Goal: Task Accomplishment & Management: Manage account settings

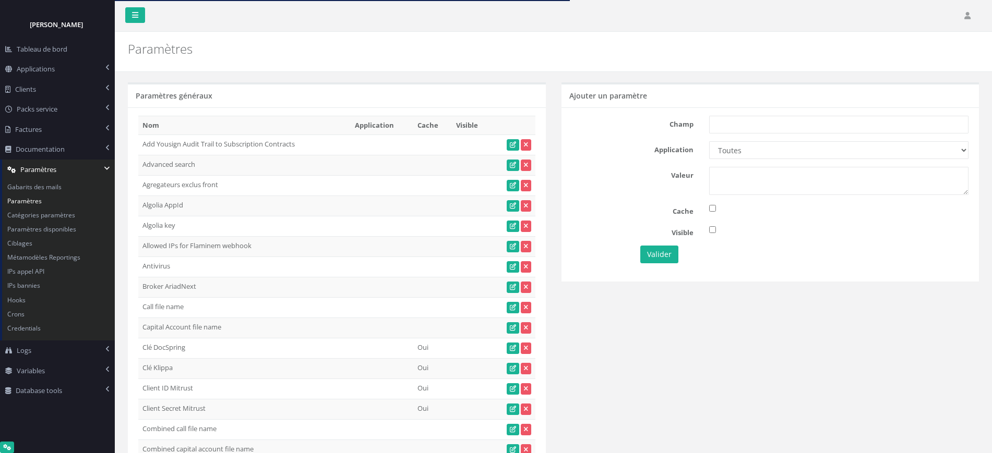
click at [243, 211] on td "Algolia AppId HTIX44Q9QS" at bounding box center [244, 206] width 212 height 20
click at [299, 223] on td "Algolia key" at bounding box center [244, 226] width 212 height 20
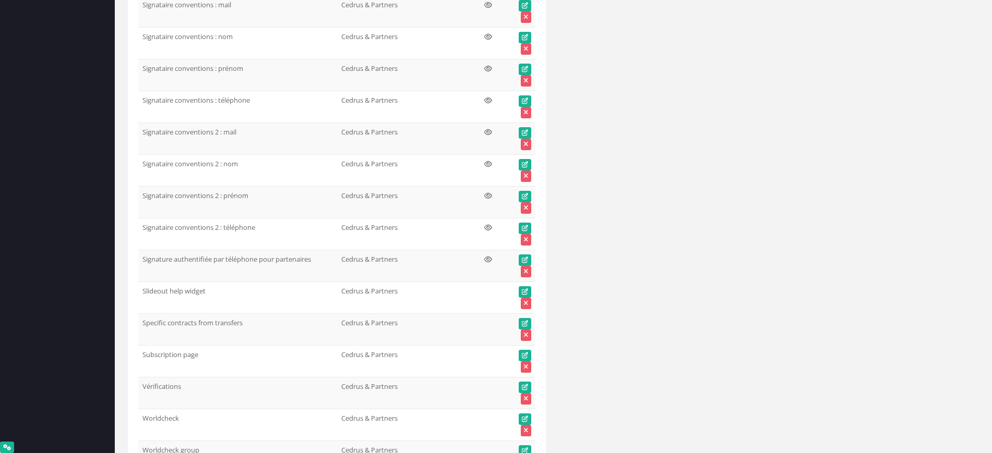
scroll to position [11475, 0]
drag, startPoint x: 318, startPoint y: 261, endPoint x: 140, endPoint y: 256, distance: 178.5
click at [140, 256] on td "Signature authentifiée par téléphone pour partenaires" at bounding box center [237, 265] width 199 height 32
copy td "Signature authentifiée par téléphone pour partenaires"
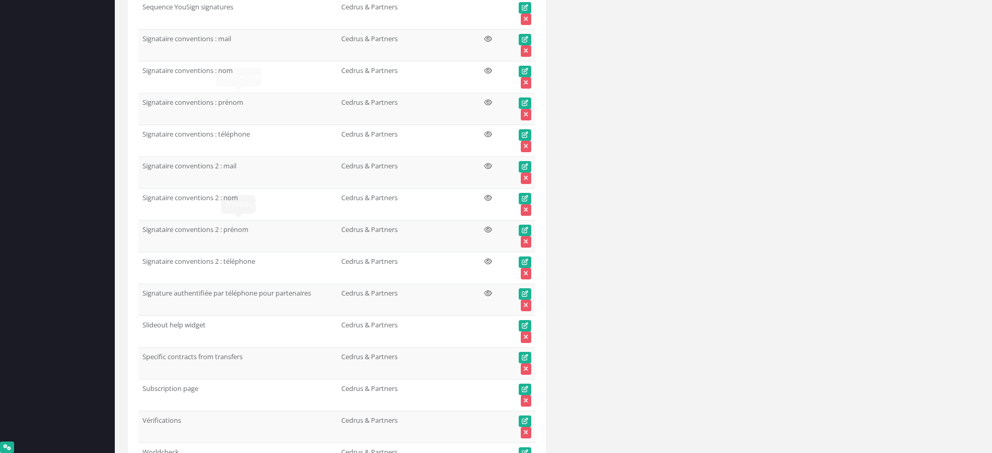
scroll to position [11421, 0]
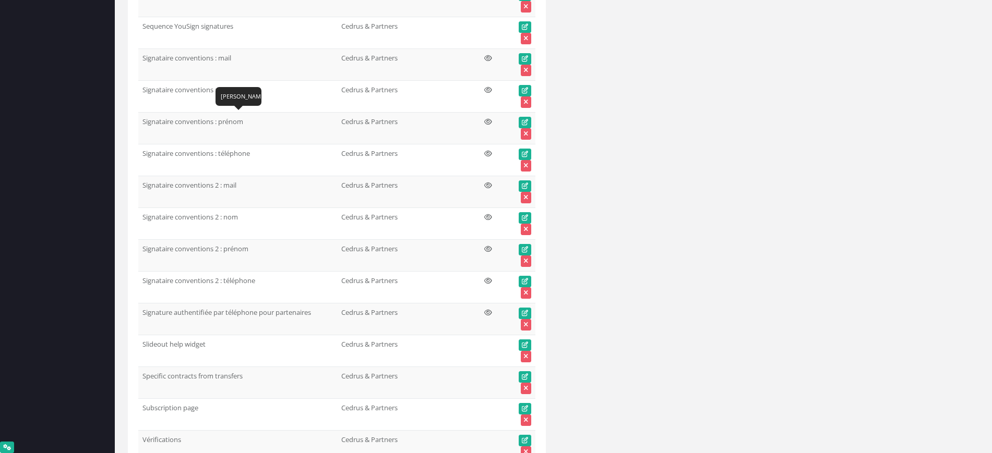
click at [196, 120] on td "Signataire conventions : prénom" at bounding box center [237, 128] width 199 height 32
copy td "conventions"
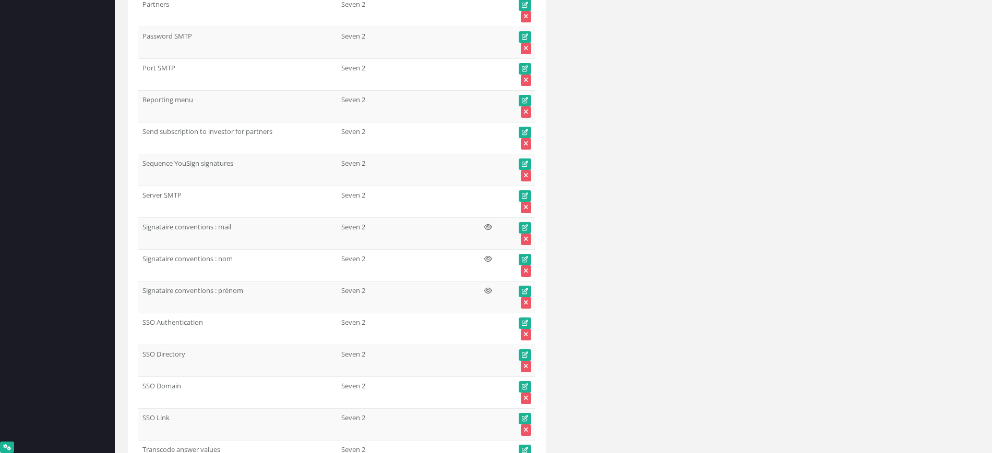
scroll to position [51306, 0]
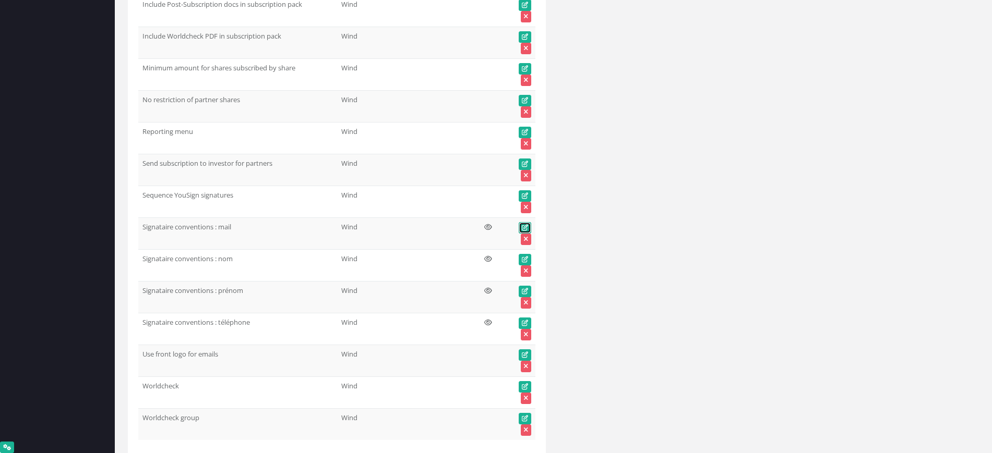
click at [522, 225] on icon at bounding box center [525, 228] width 6 height 6
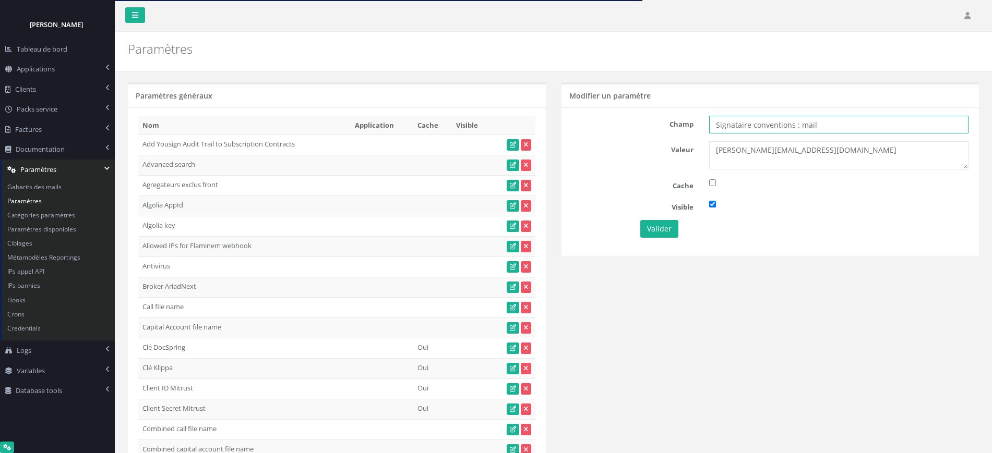
click at [834, 129] on input "Signataire conventions : mail" at bounding box center [838, 125] width 259 height 18
click at [831, 150] on textarea "[PERSON_NAME][EMAIL_ADDRESS][DOMAIN_NAME]" at bounding box center [838, 155] width 259 height 28
click at [763, 166] on textarea "[PERSON_NAME][EMAIL_ADDRESS][DOMAIN_NAME]" at bounding box center [838, 155] width 259 height 28
click at [730, 124] on input "Signataire conventions : mail" at bounding box center [838, 125] width 259 height 18
drag, startPoint x: 792, startPoint y: 124, endPoint x: 697, endPoint y: 124, distance: 95.0
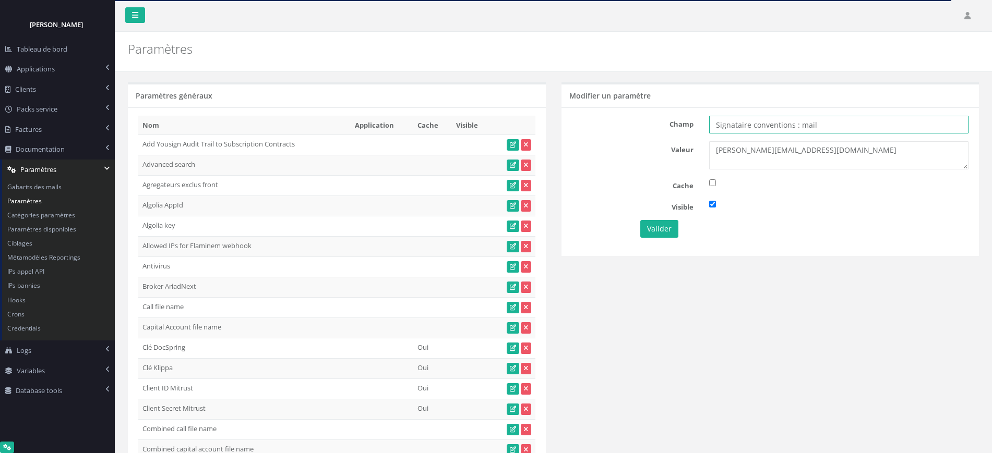
click at [697, 124] on div "Champ Signataire conventions : mail" at bounding box center [770, 125] width 413 height 18
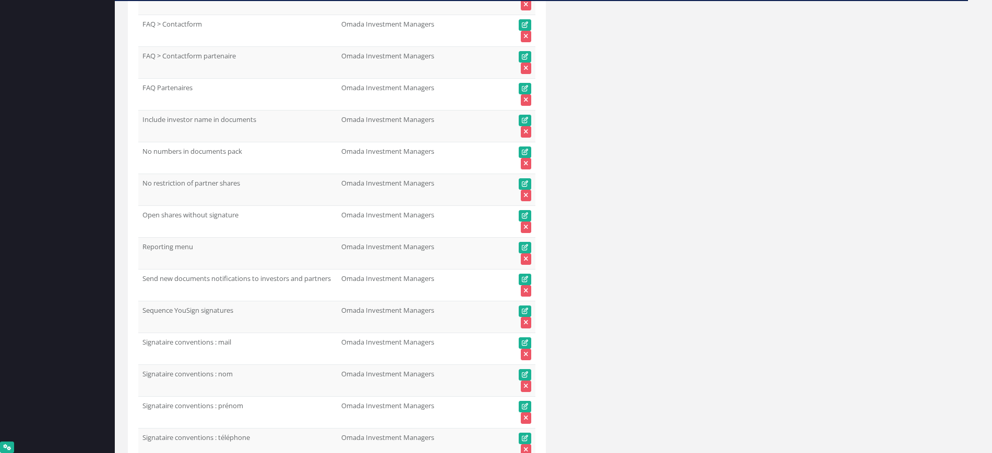
scroll to position [51421, 0]
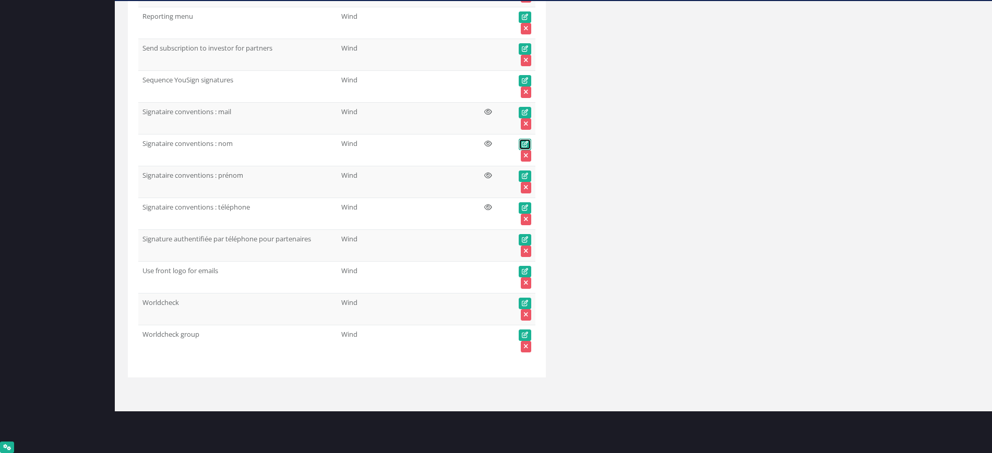
drag, startPoint x: 525, startPoint y: 142, endPoint x: 488, endPoint y: 142, distance: 36.5
click at [524, 142] on icon at bounding box center [525, 144] width 6 height 6
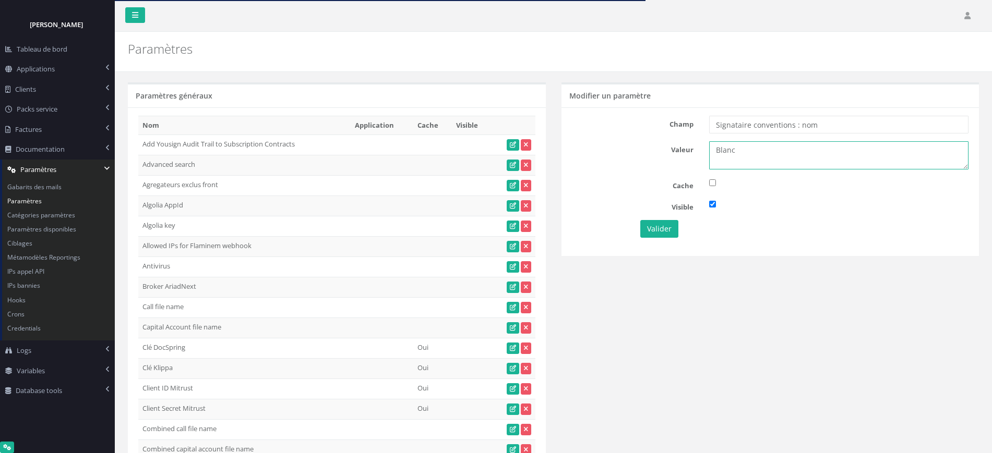
click at [766, 150] on textarea "Blanc" at bounding box center [838, 155] width 259 height 28
click at [747, 158] on textarea "Blanc" at bounding box center [838, 155] width 259 height 28
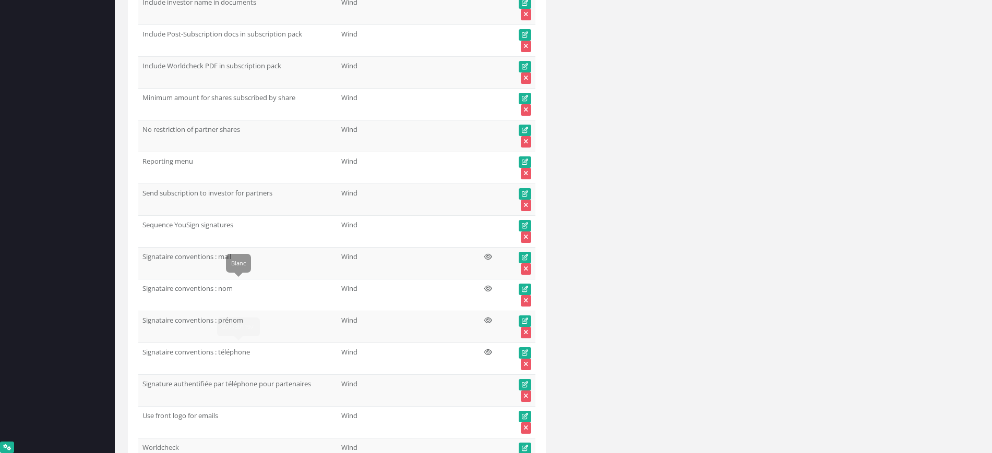
scroll to position [51291, 0]
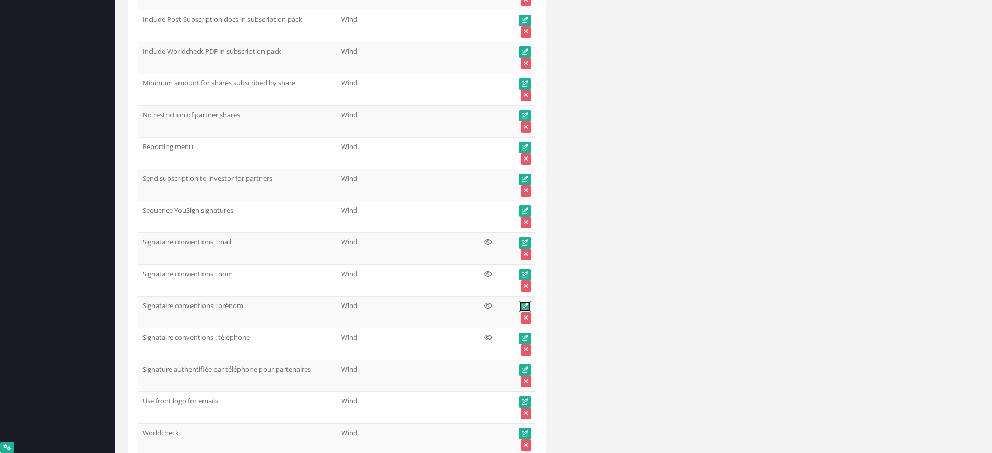
drag, startPoint x: 527, startPoint y: 304, endPoint x: 516, endPoint y: 304, distance: 11.0
click at [527, 304] on icon at bounding box center [525, 307] width 6 height 6
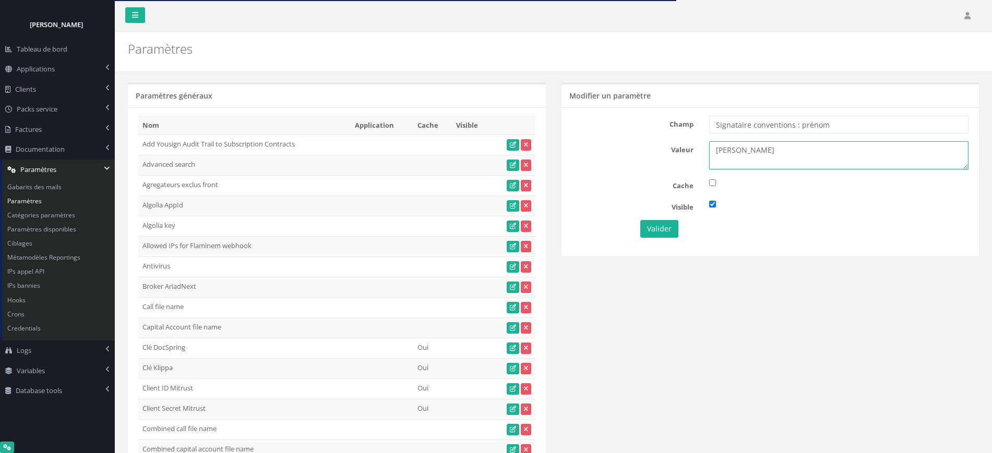
click at [770, 146] on textarea "[PERSON_NAME]" at bounding box center [838, 155] width 259 height 28
click at [725, 161] on textarea "[PERSON_NAME]" at bounding box center [838, 155] width 259 height 28
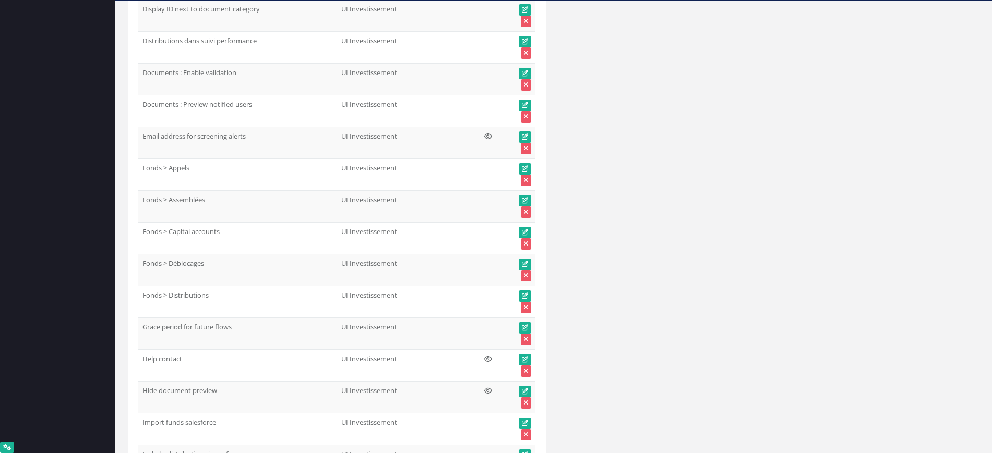
scroll to position [51421, 0]
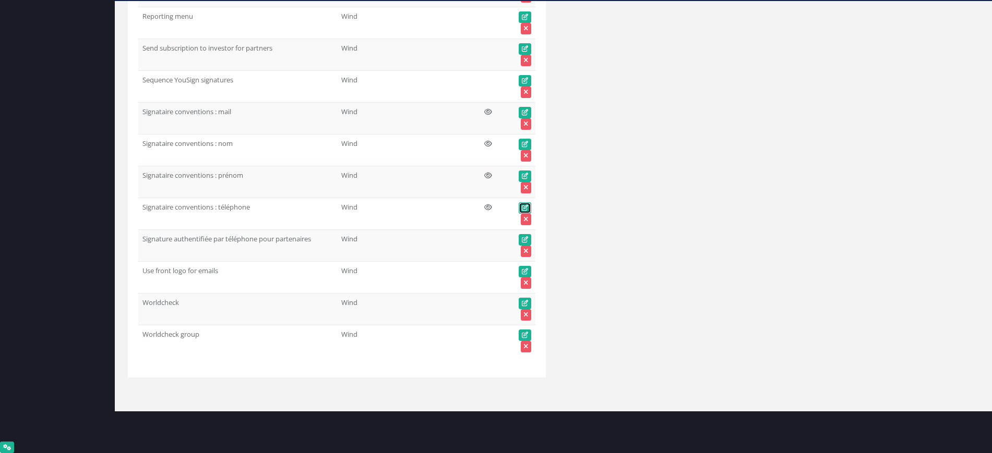
click at [520, 204] on link at bounding box center [525, 207] width 13 height 11
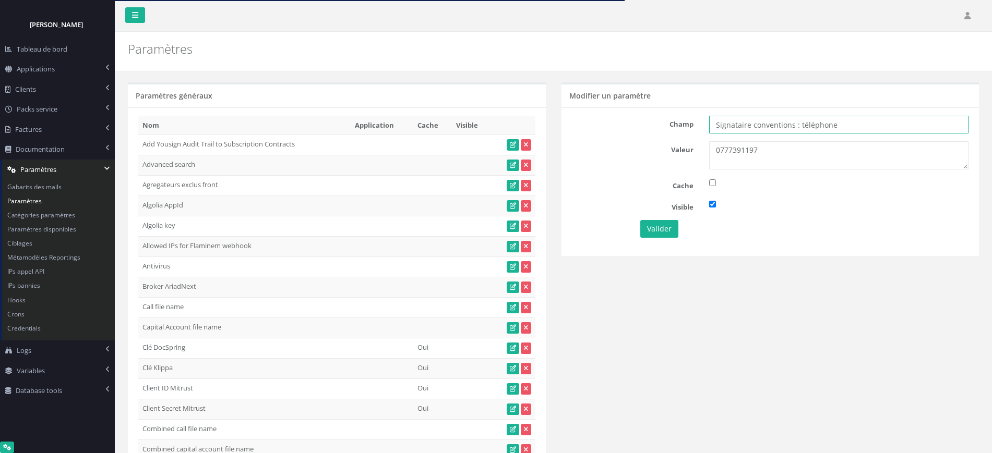
click at [844, 125] on input "Signataire conventions : téléphone" at bounding box center [838, 125] width 259 height 18
click at [751, 125] on input "Signataire conventions : téléphone" at bounding box center [838, 125] width 259 height 18
drag, startPoint x: 793, startPoint y: 124, endPoint x: 702, endPoint y: 127, distance: 91.4
click at [702, 127] on div "Signataire conventions : téléphone" at bounding box center [838, 125] width 275 height 18
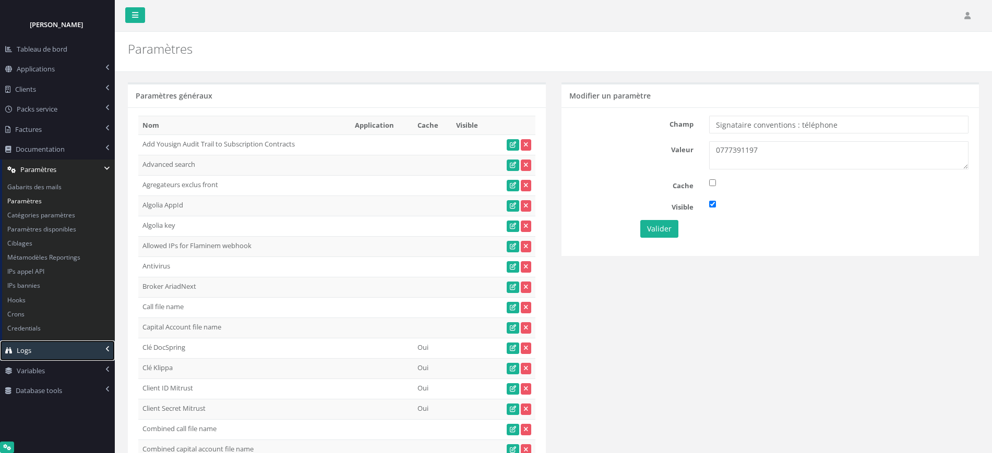
click at [32, 343] on link "Logs" at bounding box center [57, 351] width 115 height 20
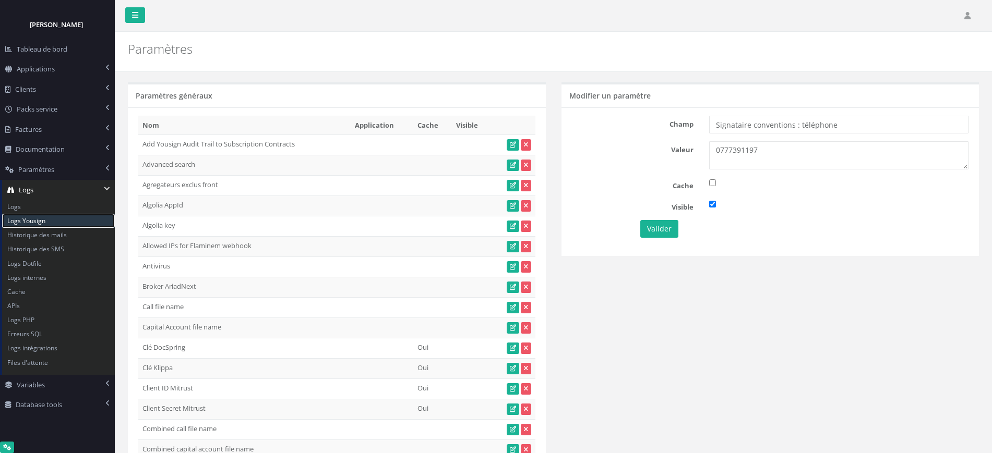
click at [25, 221] on link "Logs Yousign" at bounding box center [58, 221] width 113 height 14
